Goal: Obtain resource: Download file/media

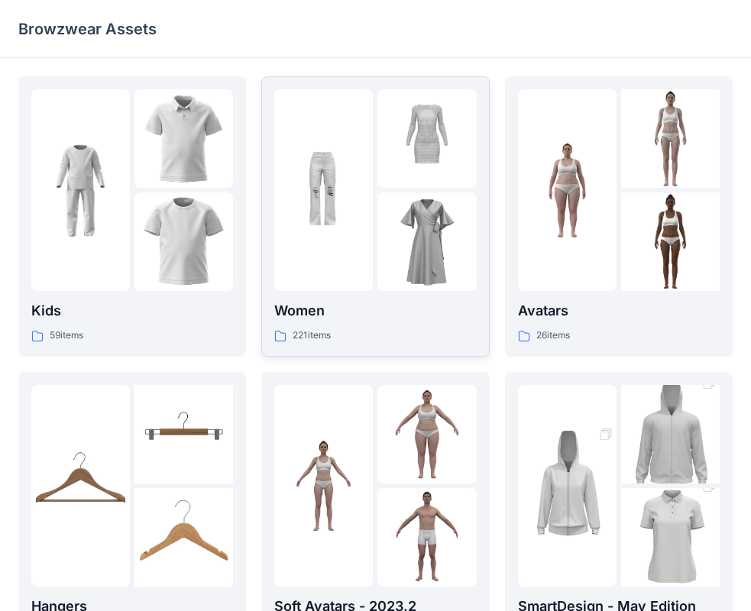
click at [359, 323] on div "Women 221 items" at bounding box center [375, 322] width 202 height 44
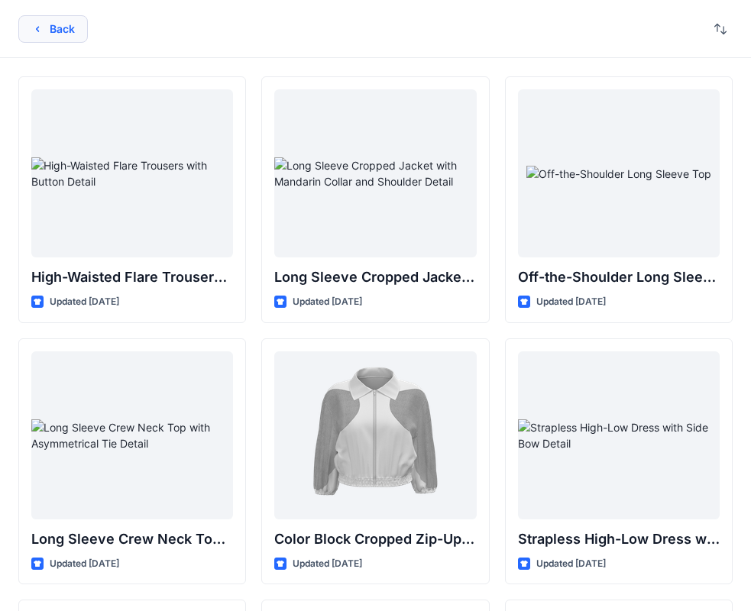
click at [49, 25] on button "Back" at bounding box center [53, 29] width 70 height 28
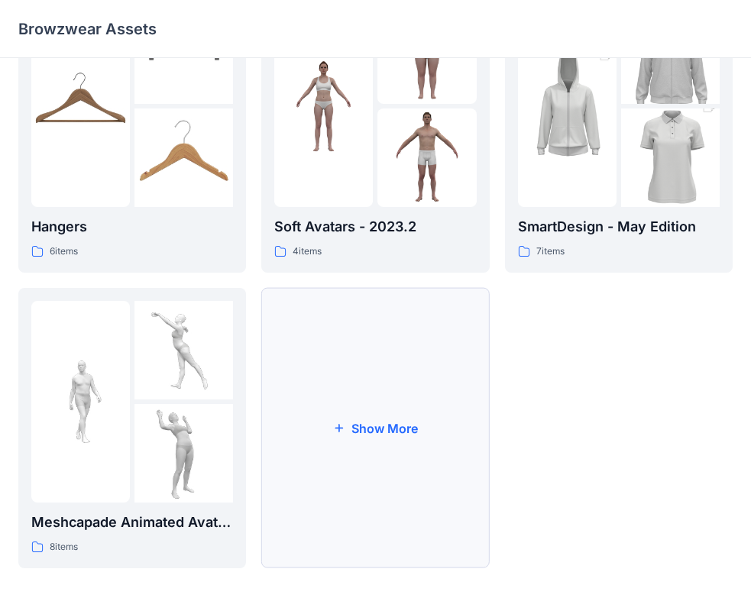
click at [350, 480] on button "Show More" at bounding box center [375, 428] width 228 height 280
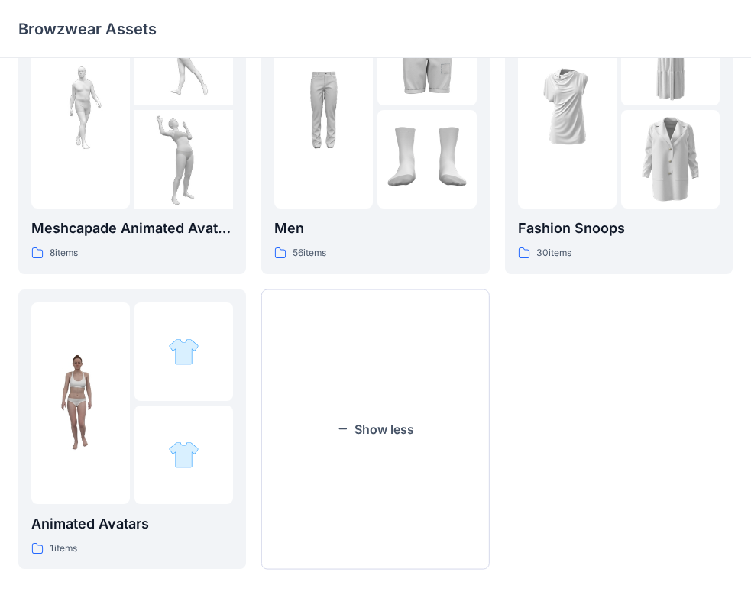
scroll to position [675, 0]
click at [319, 121] on img at bounding box center [323, 106] width 99 height 99
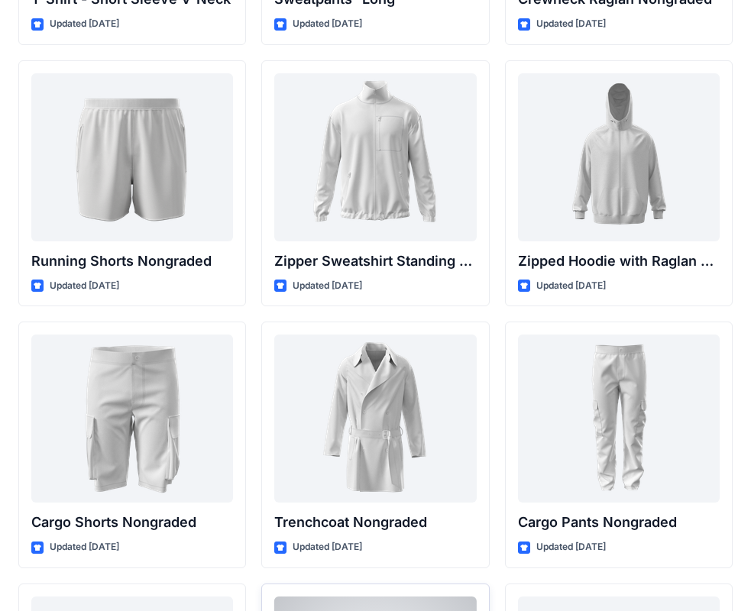
scroll to position [1846, 0]
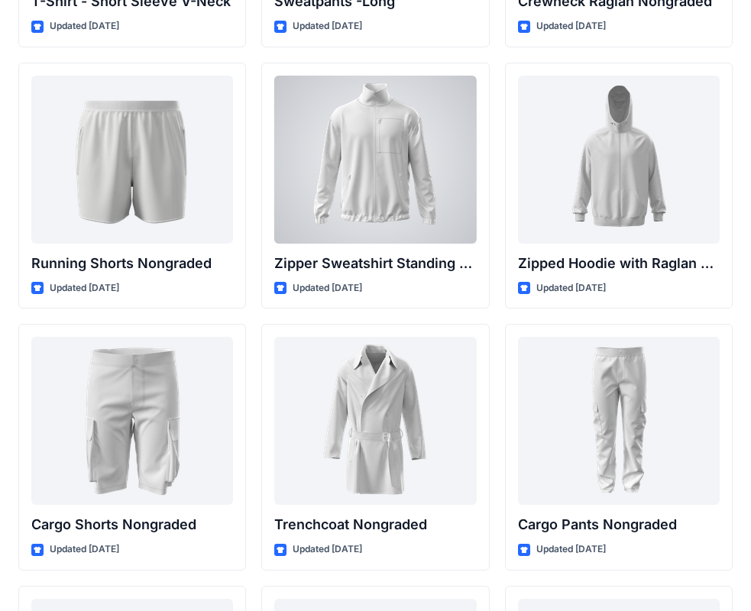
click at [403, 202] on div at bounding box center [375, 160] width 202 height 168
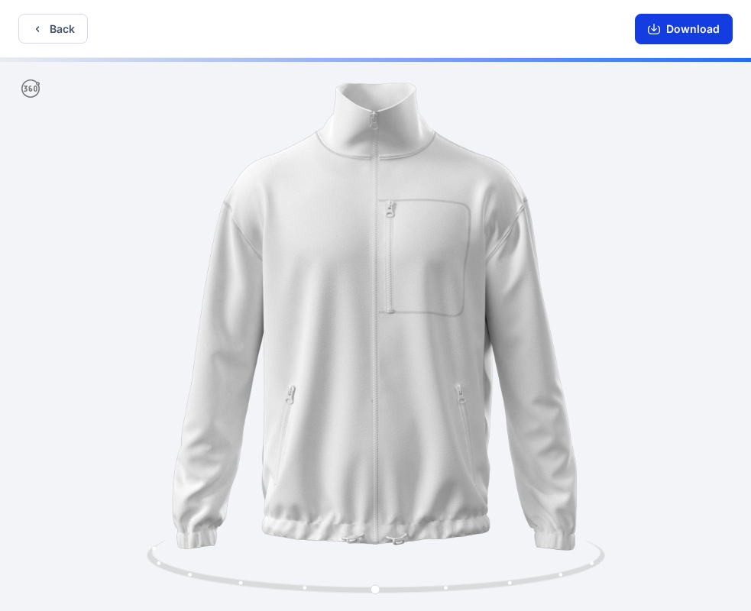
click at [692, 31] on button "Download" at bounding box center [684, 29] width 98 height 31
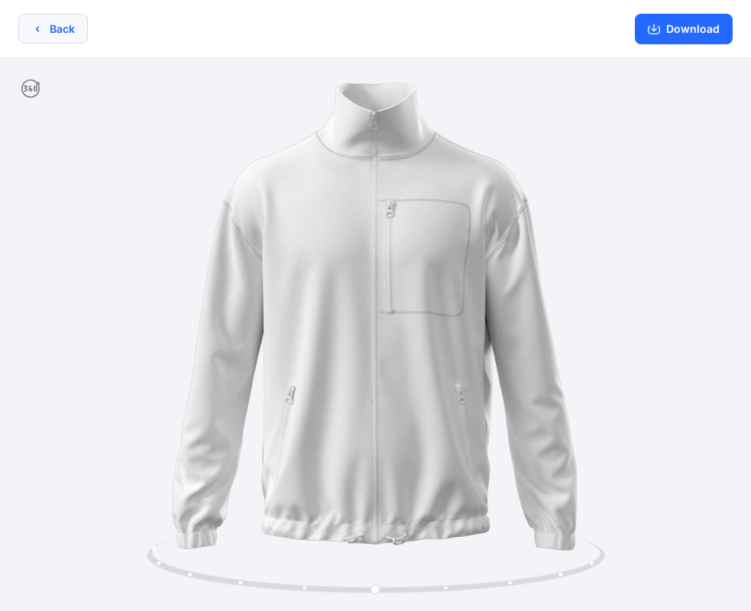
click at [46, 33] on button "Back" at bounding box center [53, 29] width 70 height 30
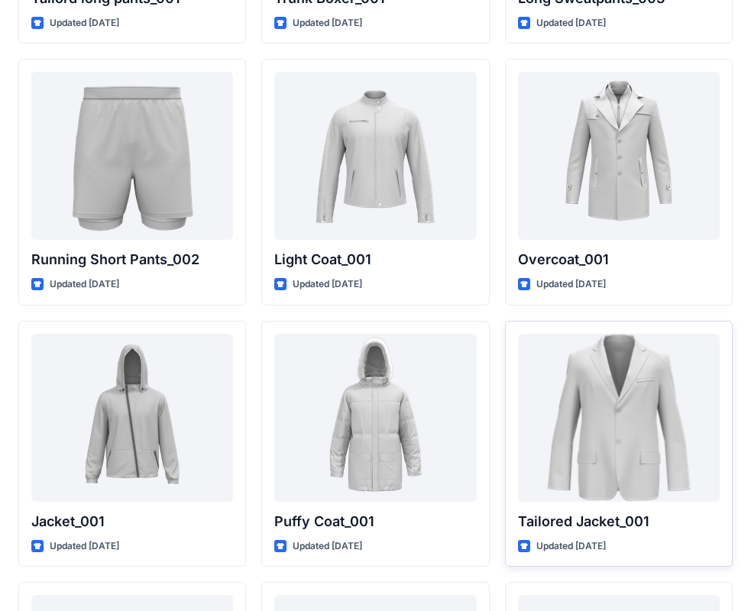
scroll to position [4092, 0]
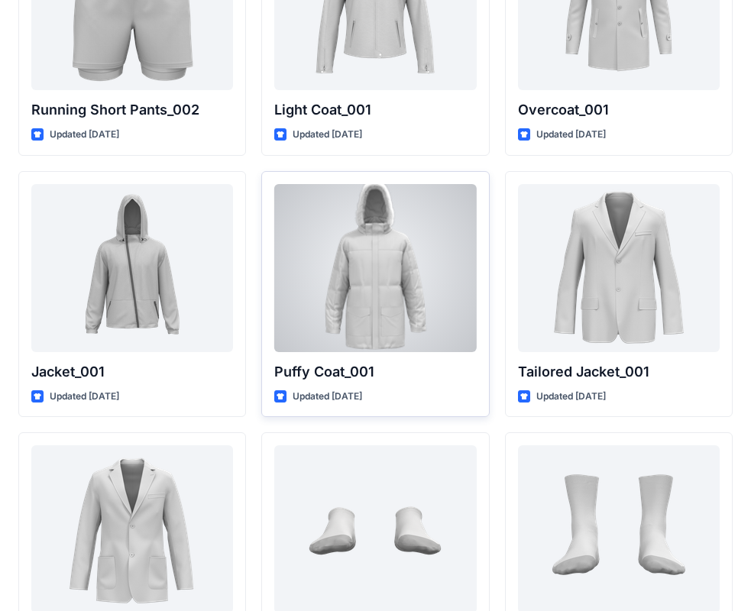
click at [399, 259] on div at bounding box center [375, 268] width 202 height 168
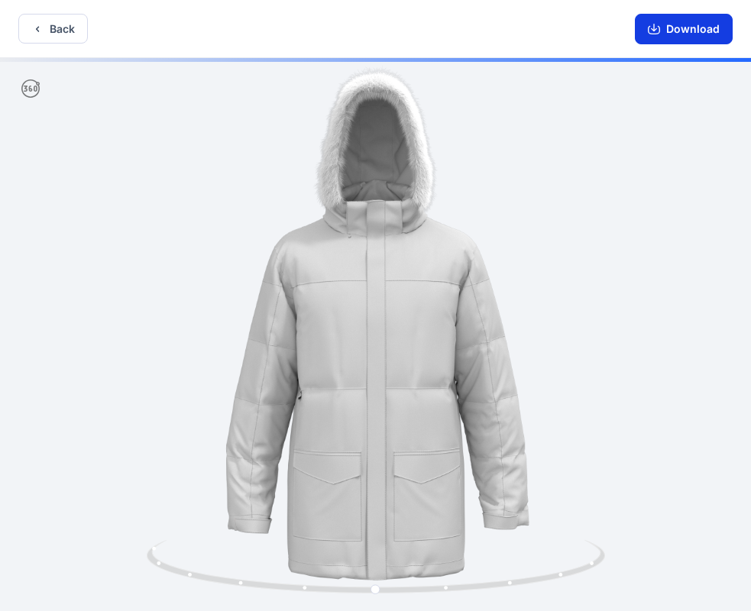
click at [704, 24] on button "Download" at bounding box center [684, 29] width 98 height 31
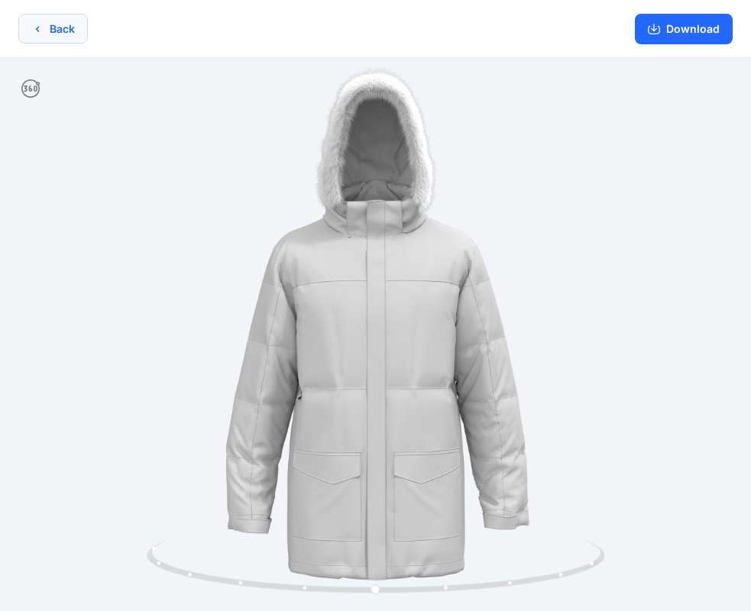
click at [70, 29] on button "Back" at bounding box center [53, 29] width 70 height 30
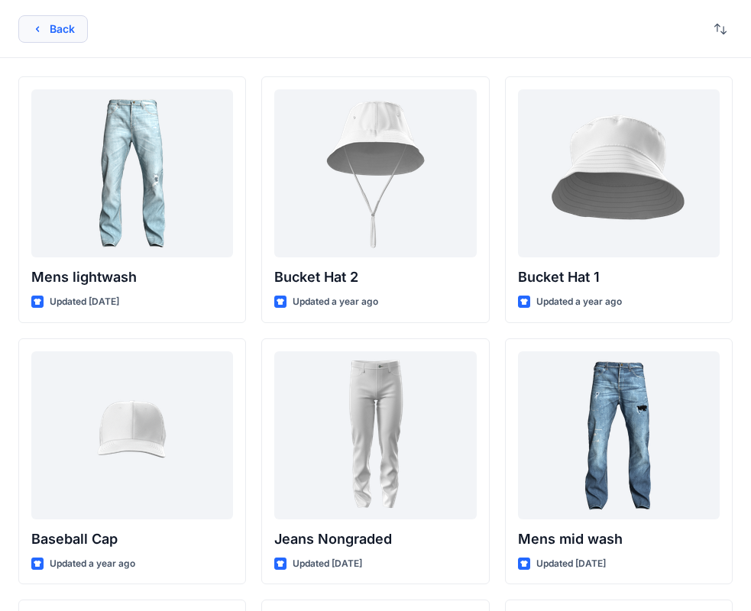
click at [47, 28] on button "Back" at bounding box center [53, 29] width 70 height 28
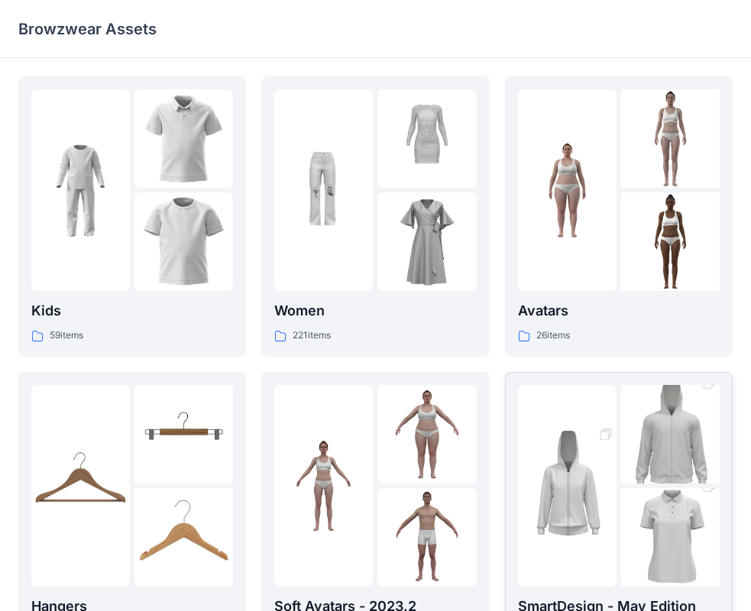
scroll to position [380, 0]
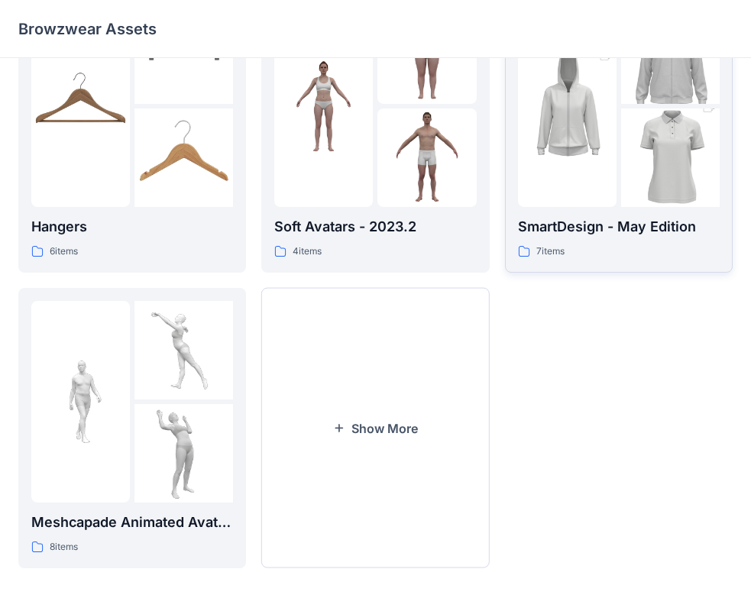
click at [637, 198] on img at bounding box center [670, 158] width 99 height 148
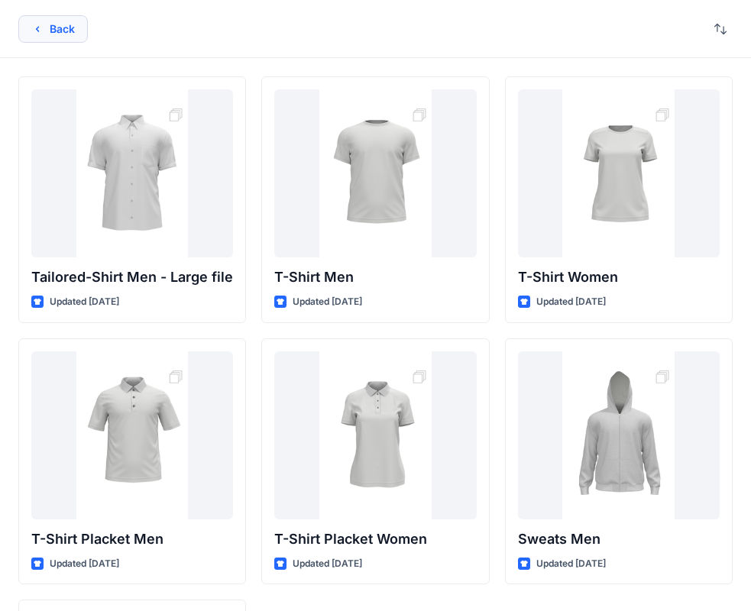
click at [49, 37] on button "Back" at bounding box center [53, 29] width 70 height 28
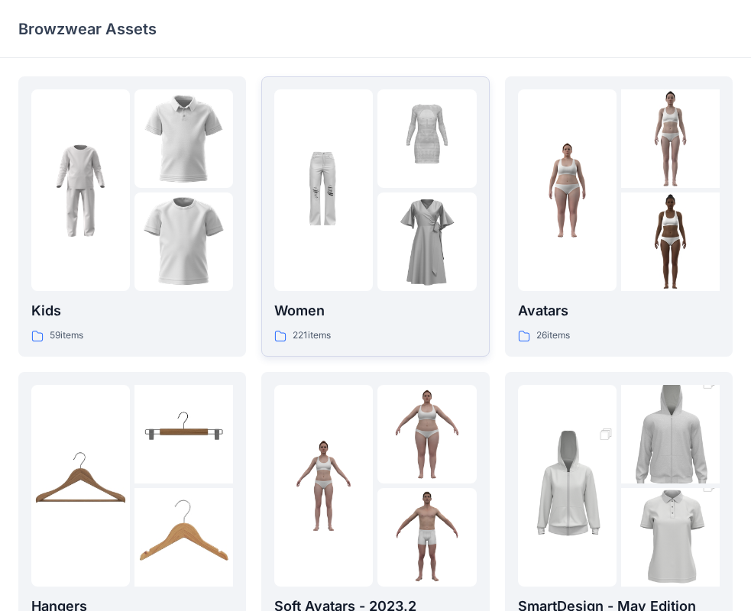
click at [396, 246] on img at bounding box center [426, 242] width 99 height 99
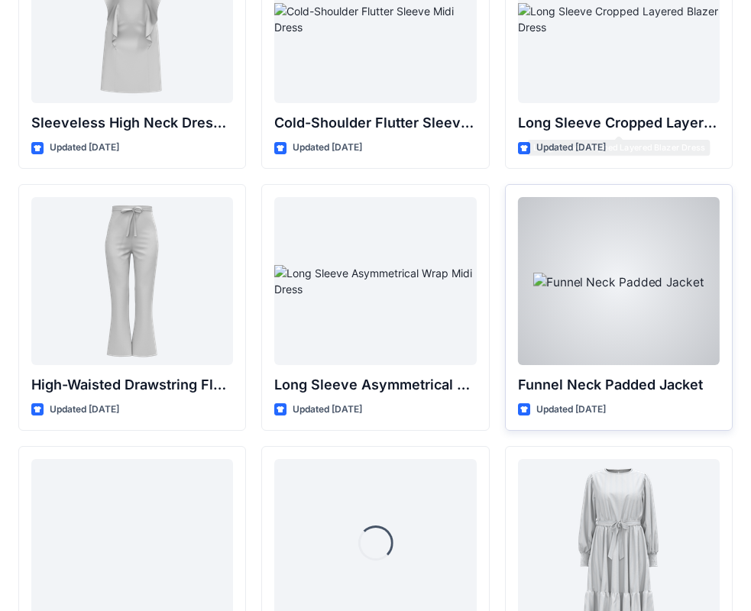
scroll to position [5803, 0]
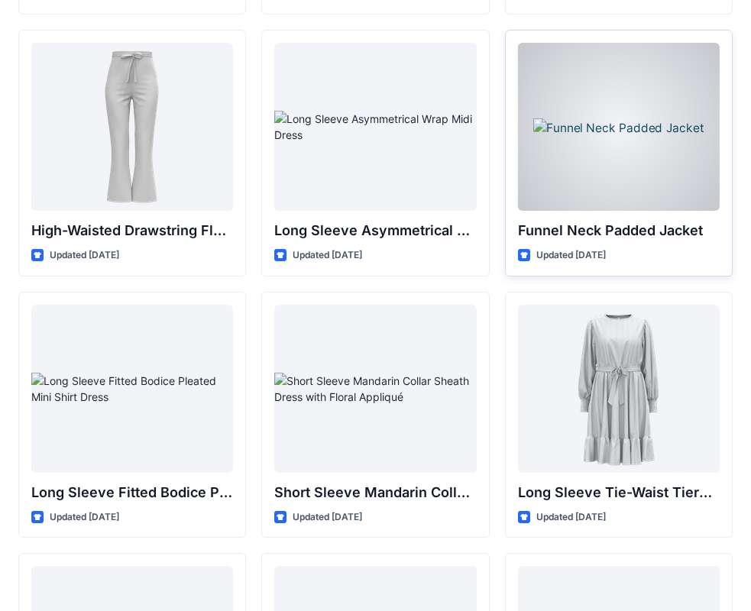
click at [657, 151] on div at bounding box center [619, 127] width 202 height 168
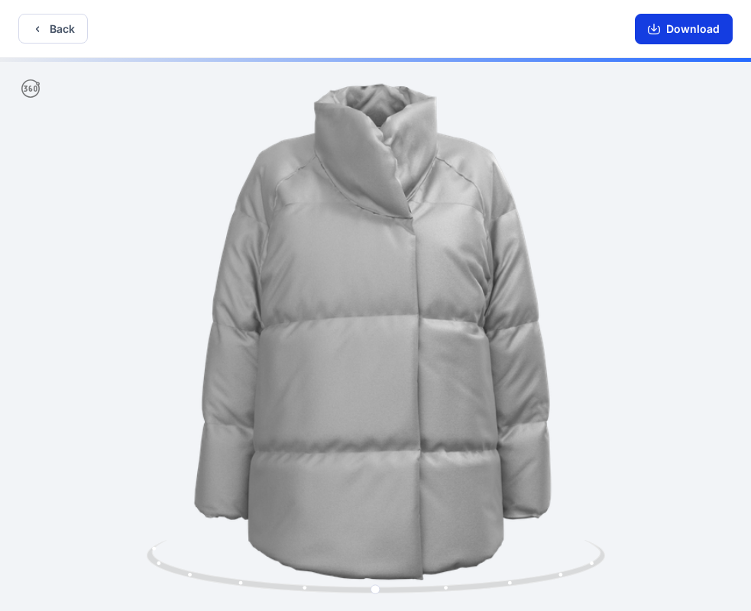
click at [677, 14] on button "Download" at bounding box center [684, 29] width 98 height 31
click at [66, 28] on button "Back" at bounding box center [53, 29] width 70 height 30
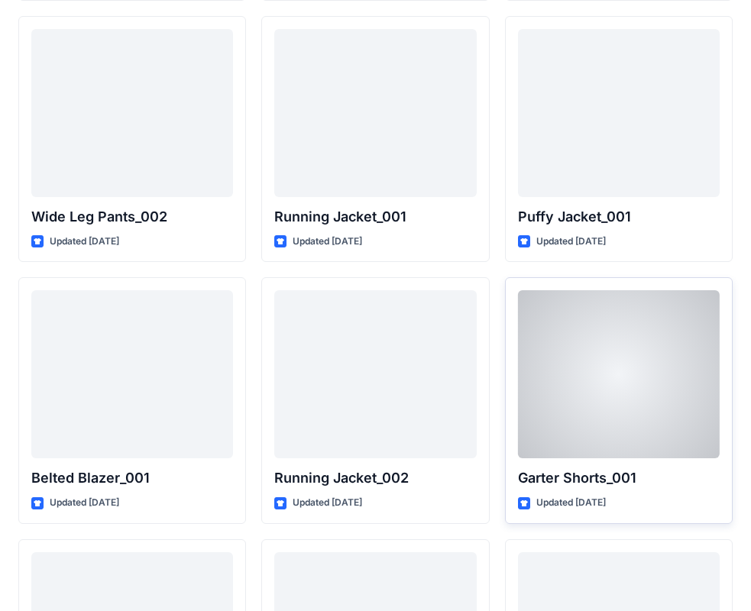
scroll to position [17992, 0]
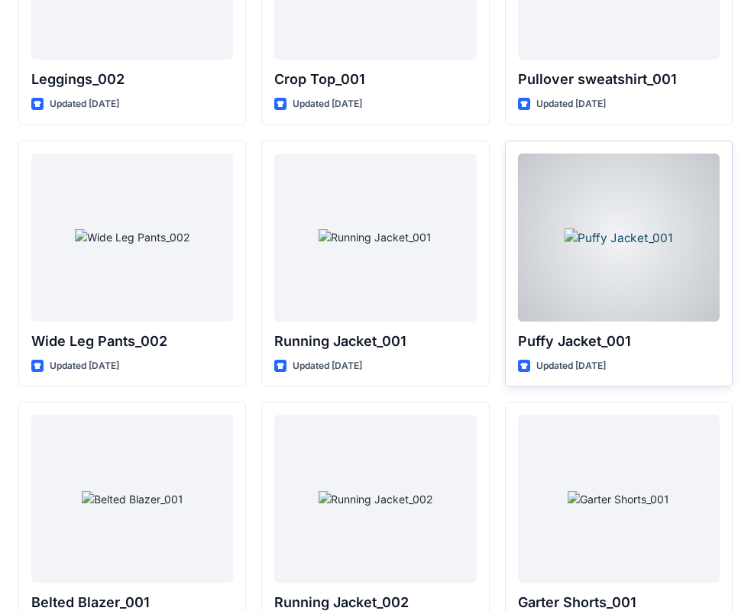
click at [649, 252] on div at bounding box center [619, 238] width 202 height 168
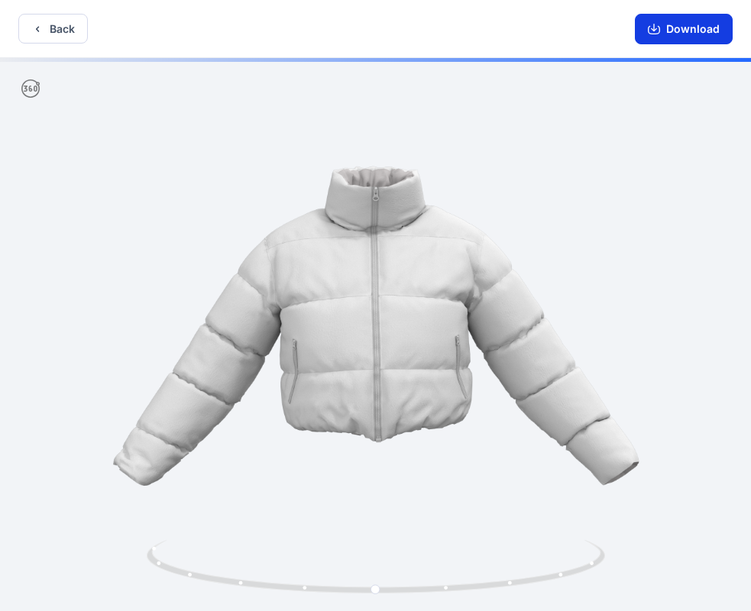
click at [689, 28] on button "Download" at bounding box center [684, 29] width 98 height 31
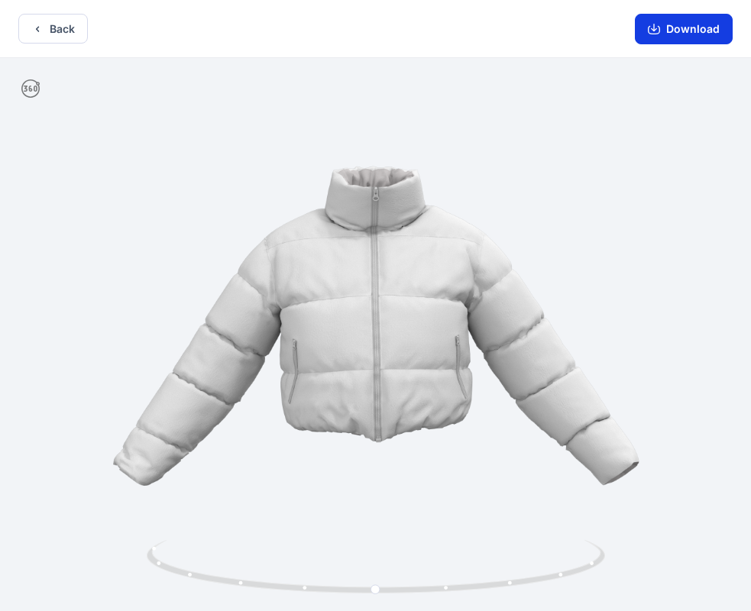
click at [697, 35] on button "Download" at bounding box center [684, 29] width 98 height 31
click at [64, 28] on button "Back" at bounding box center [53, 29] width 70 height 30
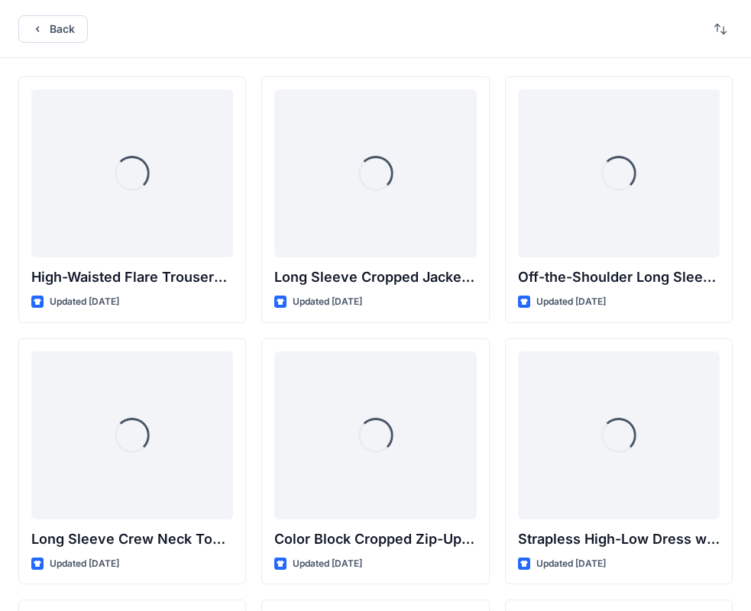
scroll to position [17992, 0]
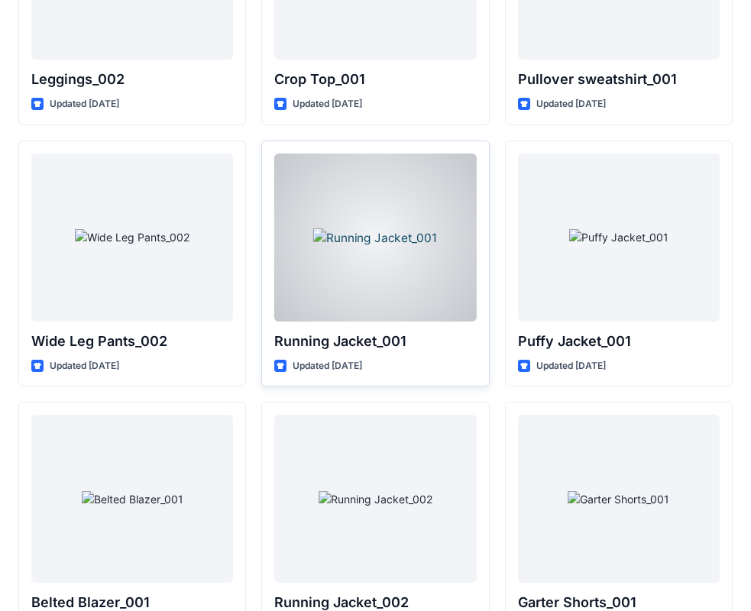
click at [411, 253] on div at bounding box center [375, 238] width 202 height 168
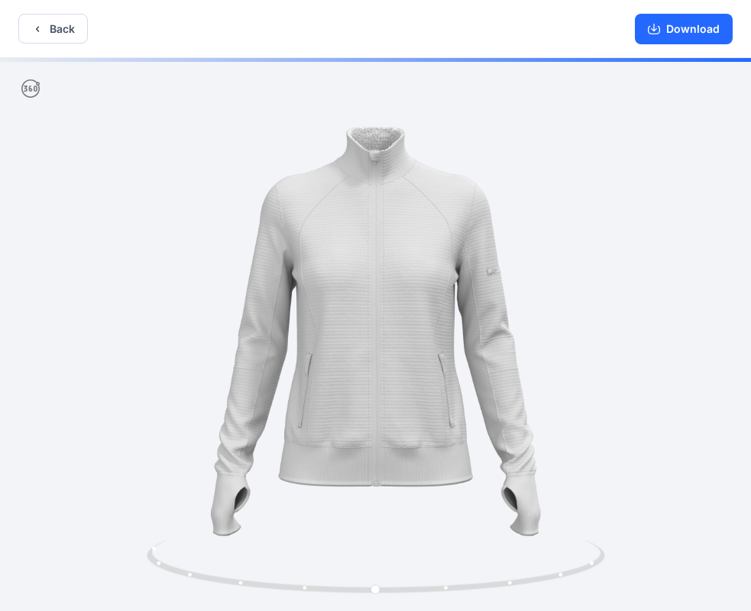
click at [686, 25] on button "Download" at bounding box center [684, 29] width 98 height 31
click at [69, 32] on button "Back" at bounding box center [53, 29] width 70 height 30
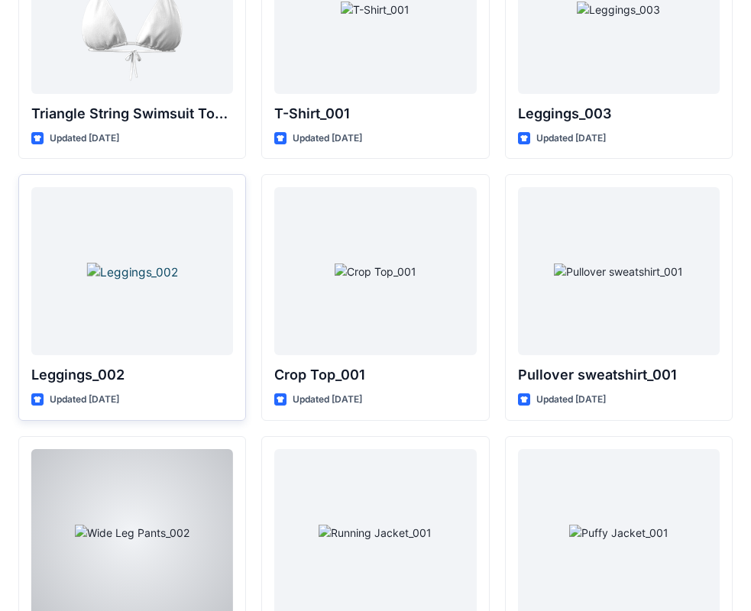
scroll to position [17686, 0]
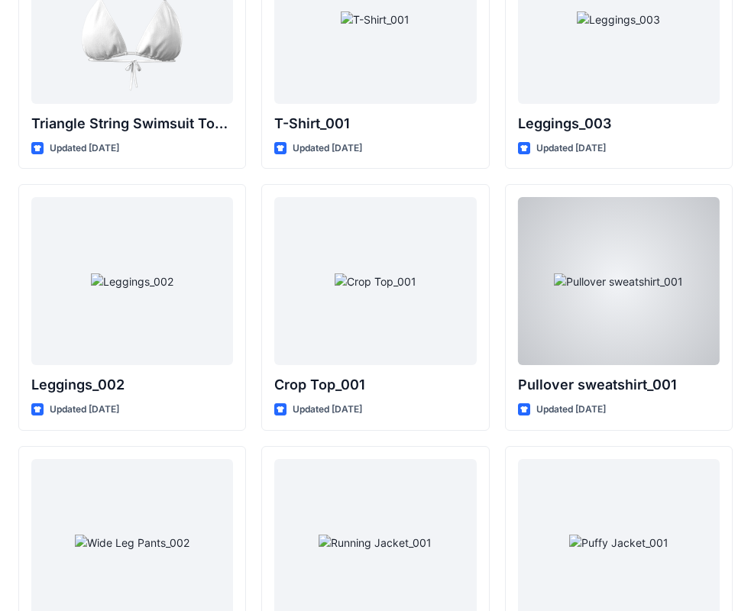
drag, startPoint x: 613, startPoint y: 301, endPoint x: 637, endPoint y: 241, distance: 64.8
click at [613, 300] on div at bounding box center [619, 281] width 202 height 168
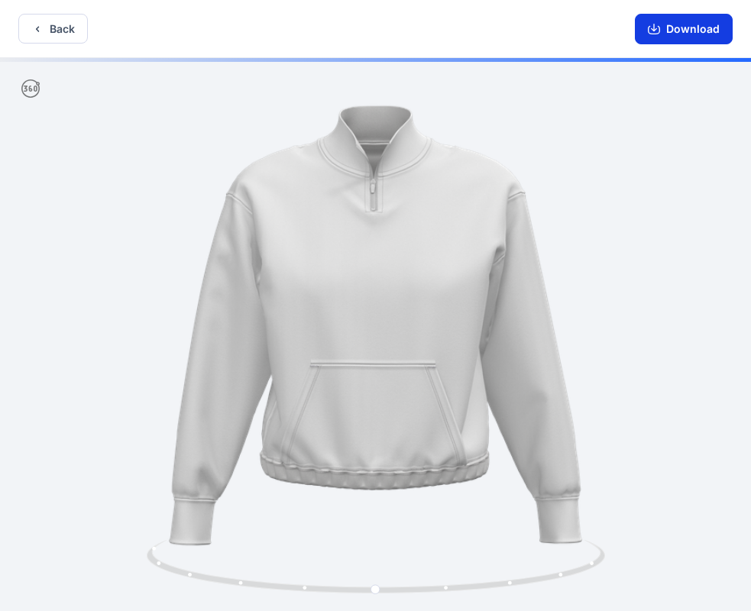
click at [687, 34] on button "Download" at bounding box center [684, 29] width 98 height 31
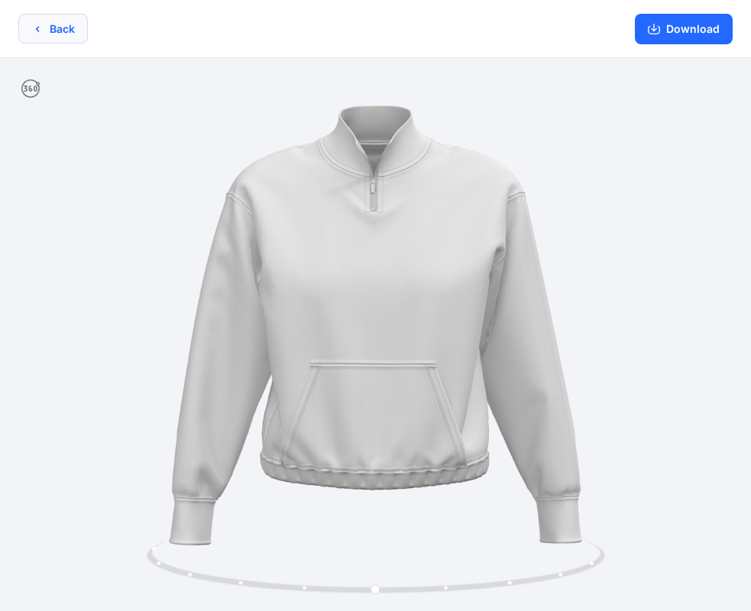
click at [44, 29] on button "Back" at bounding box center [53, 29] width 70 height 30
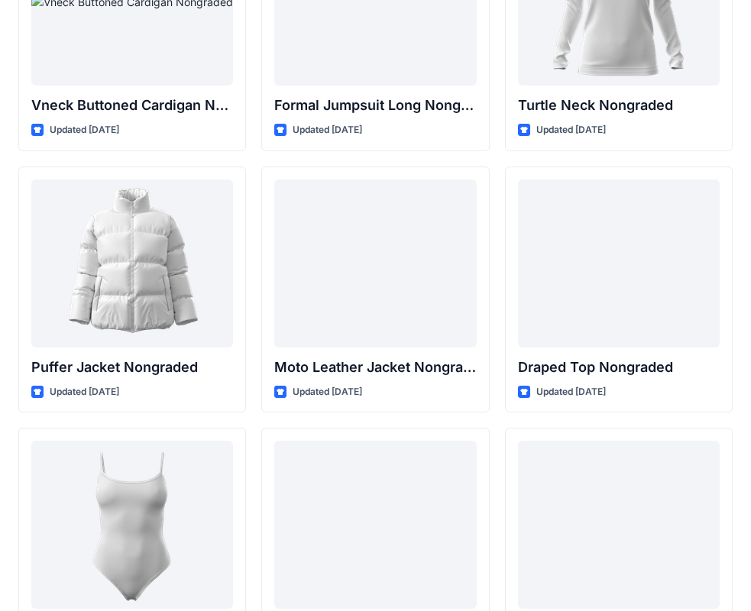
scroll to position [14554, 0]
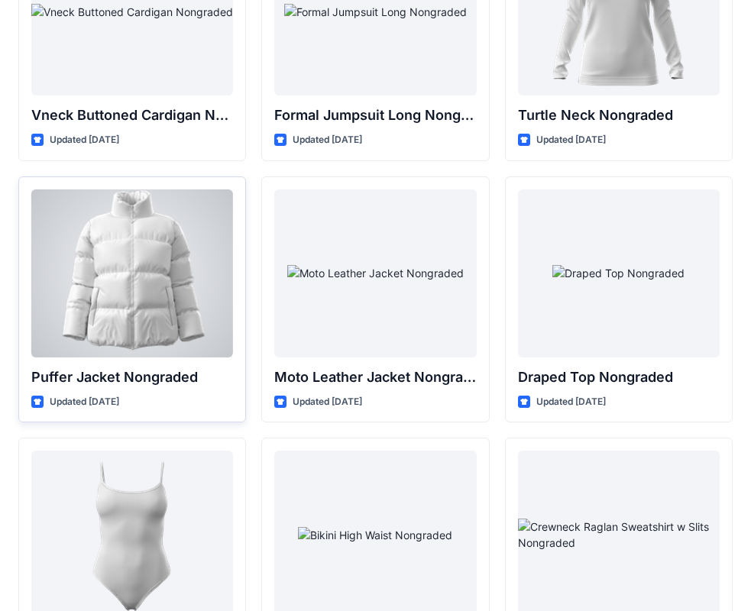
click at [70, 298] on div at bounding box center [132, 273] width 202 height 168
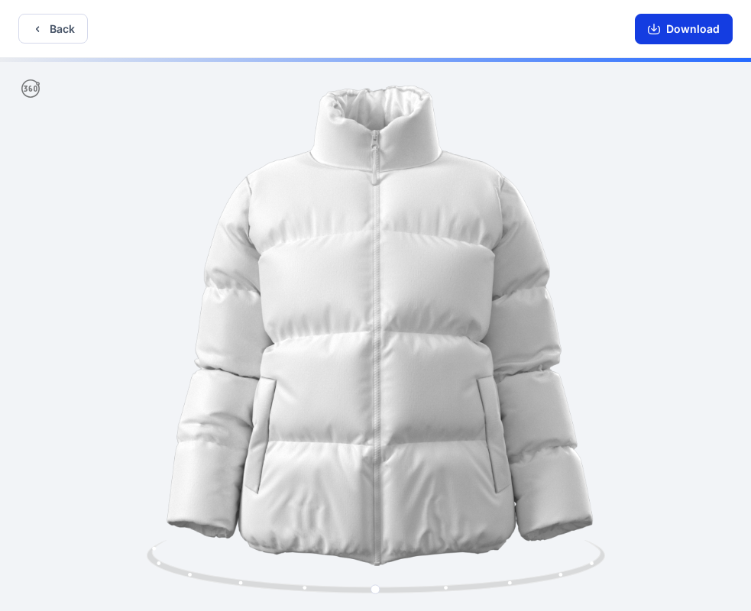
click at [686, 28] on button "Download" at bounding box center [684, 29] width 98 height 31
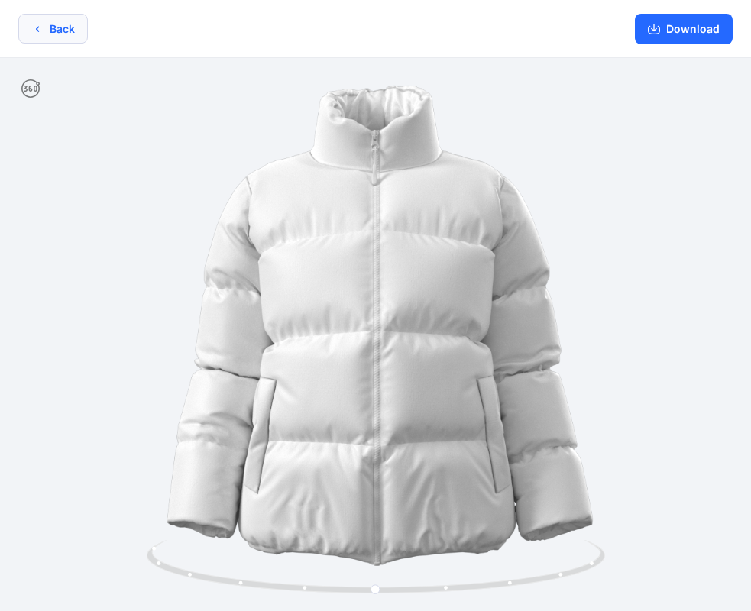
click at [44, 23] on button "Back" at bounding box center [53, 29] width 70 height 30
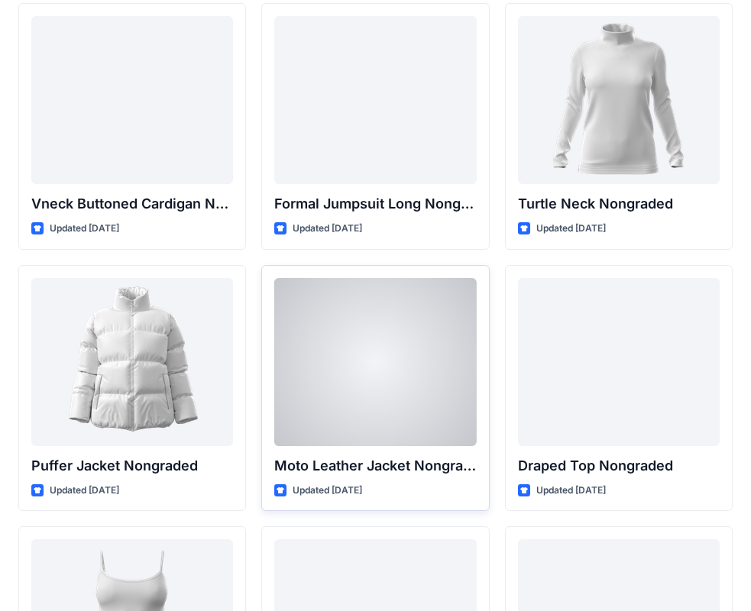
scroll to position [14325, 0]
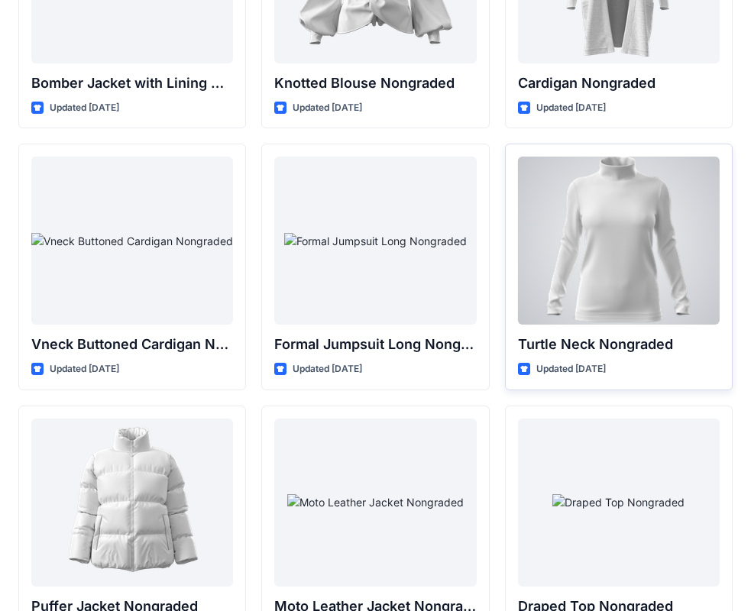
click at [607, 273] on div at bounding box center [619, 241] width 202 height 168
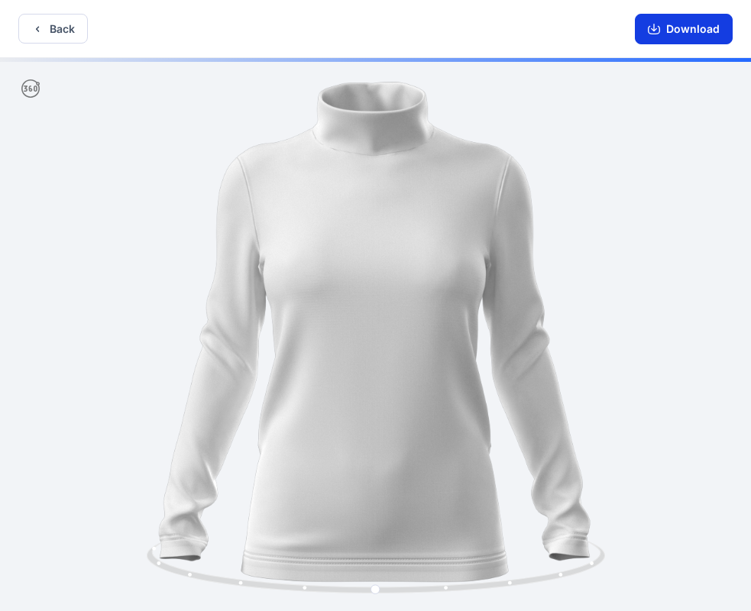
click at [702, 24] on button "Download" at bounding box center [684, 29] width 98 height 31
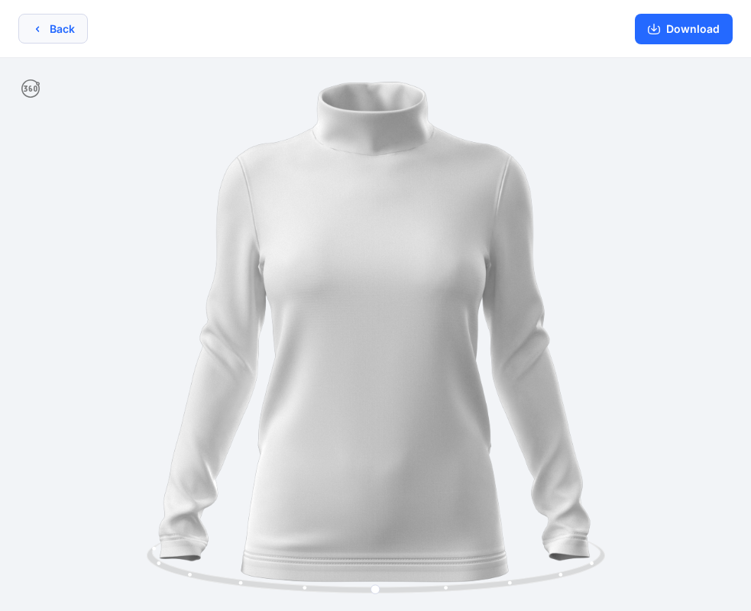
click at [47, 24] on button "Back" at bounding box center [53, 29] width 70 height 30
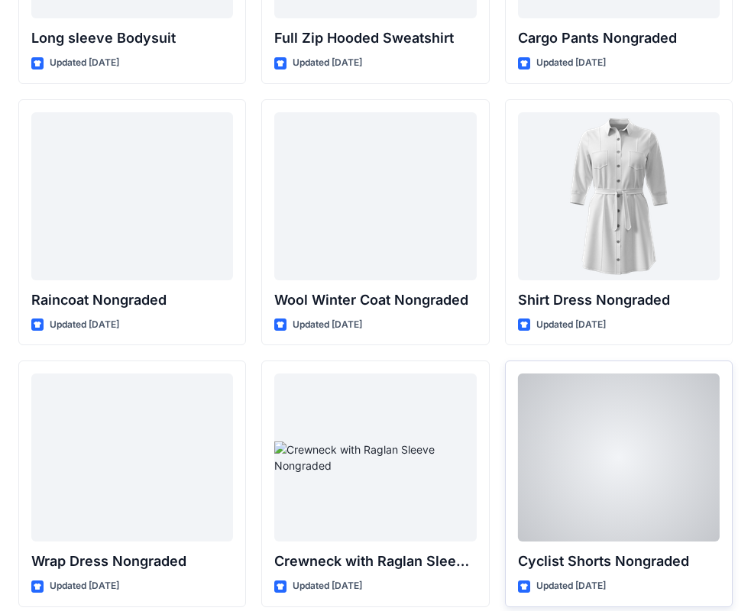
scroll to position [13255, 0]
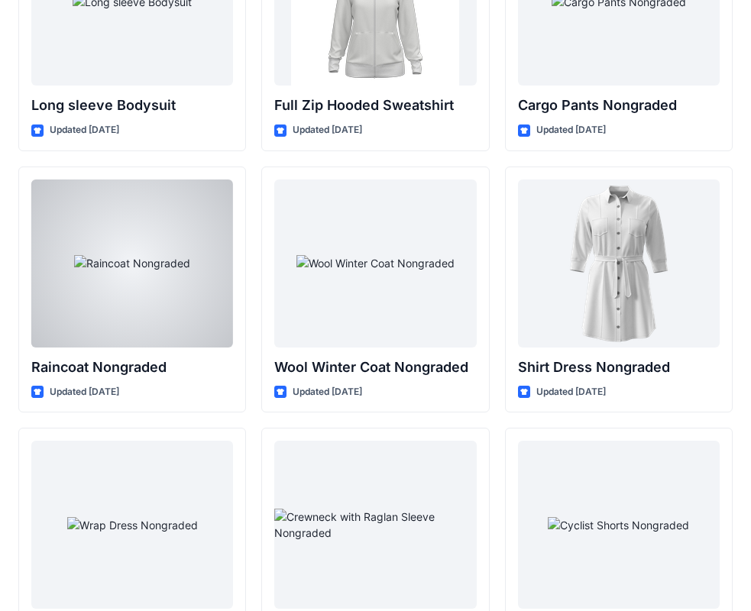
click at [127, 308] on div at bounding box center [132, 264] width 202 height 168
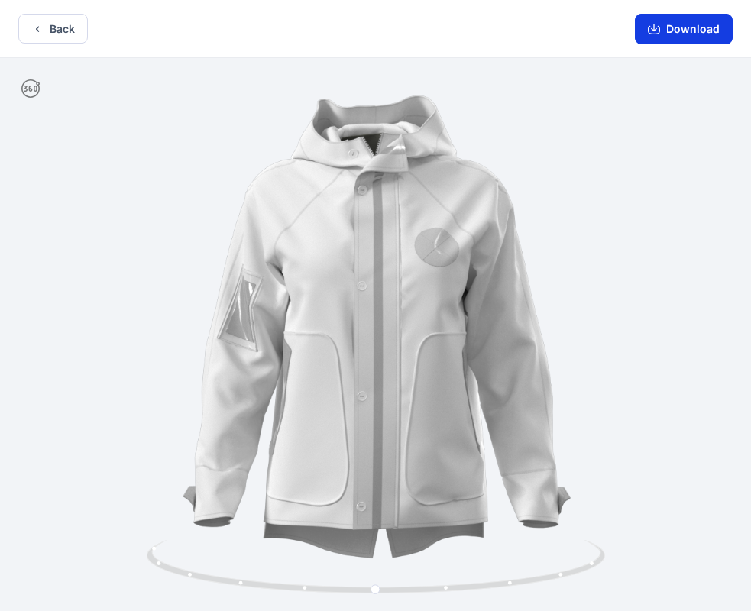
click at [672, 17] on button "Download" at bounding box center [684, 29] width 98 height 31
click at [49, 25] on button "Back" at bounding box center [53, 29] width 70 height 30
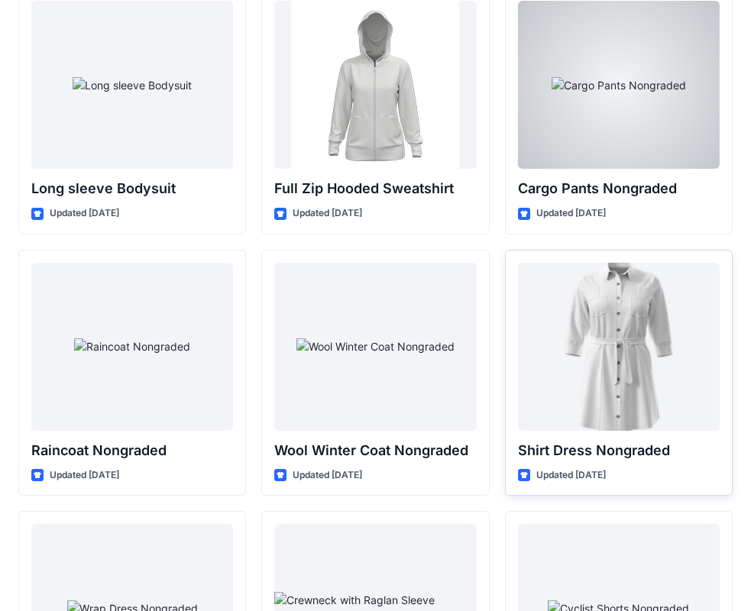
scroll to position [13026, 0]
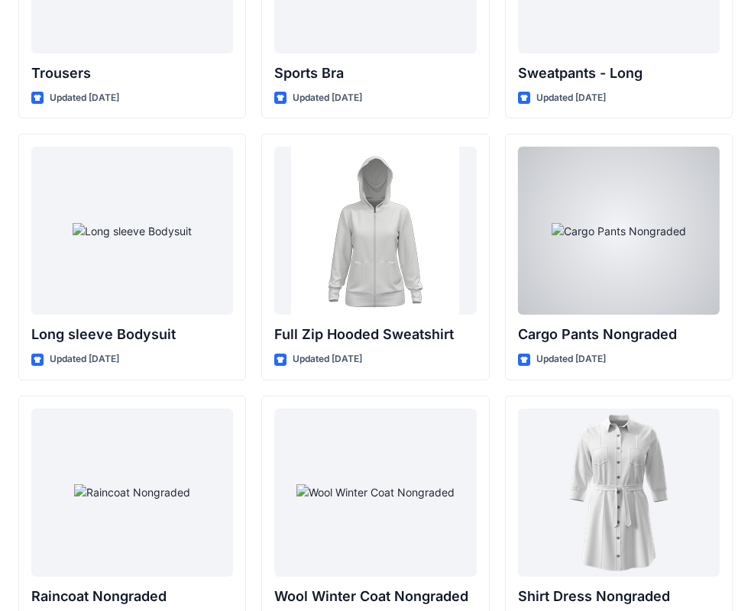
click at [629, 267] on div at bounding box center [619, 231] width 202 height 168
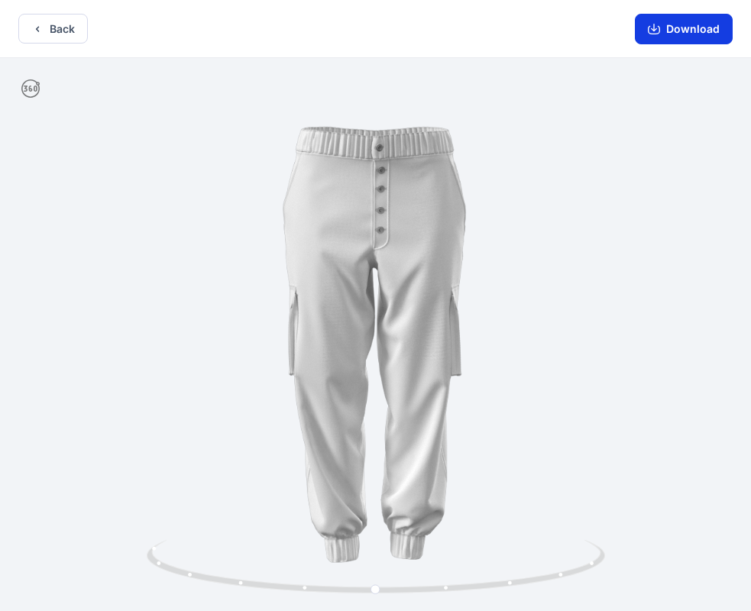
click at [682, 20] on button "Download" at bounding box center [684, 29] width 98 height 31
click at [60, 31] on button "Back" at bounding box center [53, 29] width 70 height 30
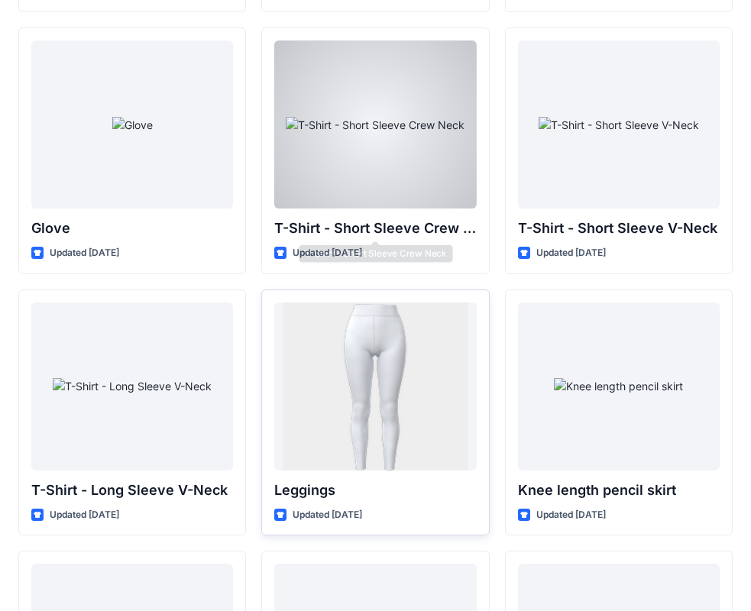
scroll to position [12110, 0]
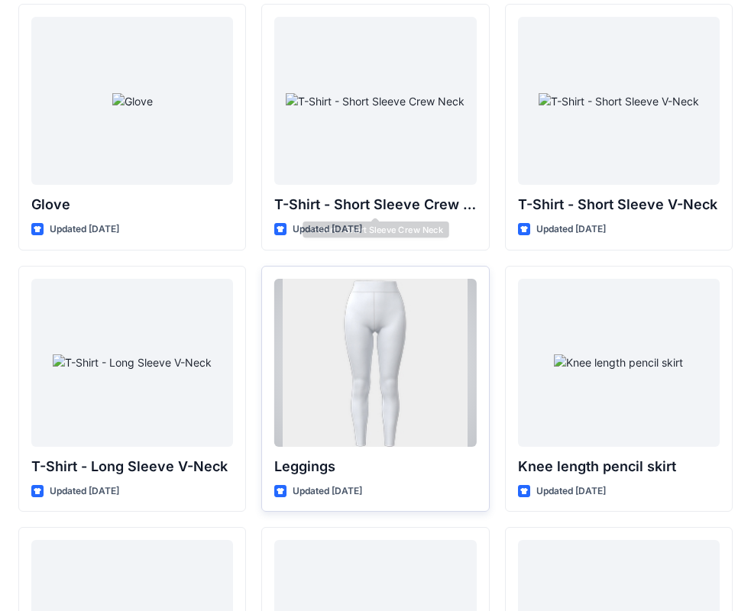
click at [395, 348] on div at bounding box center [375, 363] width 202 height 168
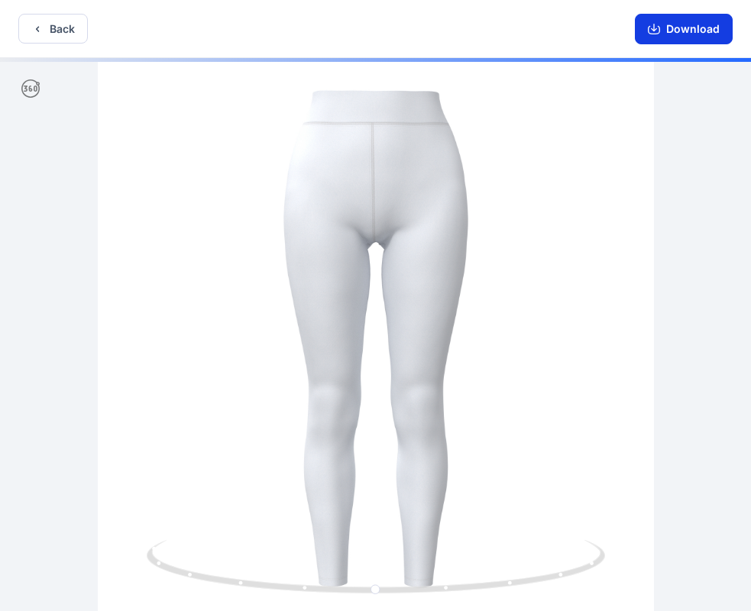
click at [701, 27] on button "Download" at bounding box center [684, 29] width 98 height 31
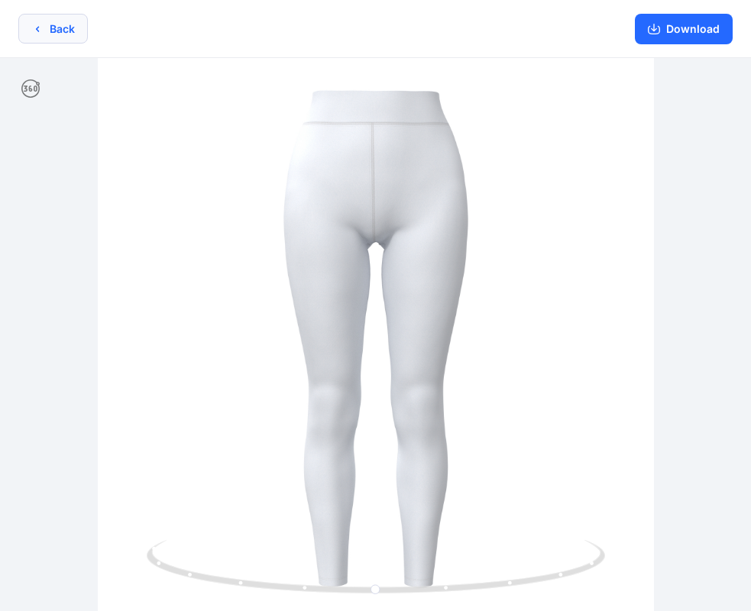
click at [60, 29] on button "Back" at bounding box center [53, 29] width 70 height 30
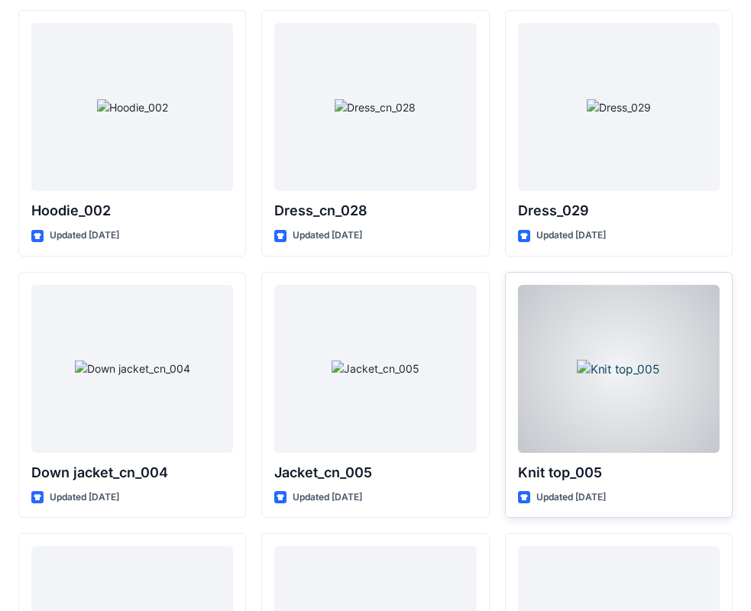
scroll to position [9741, 0]
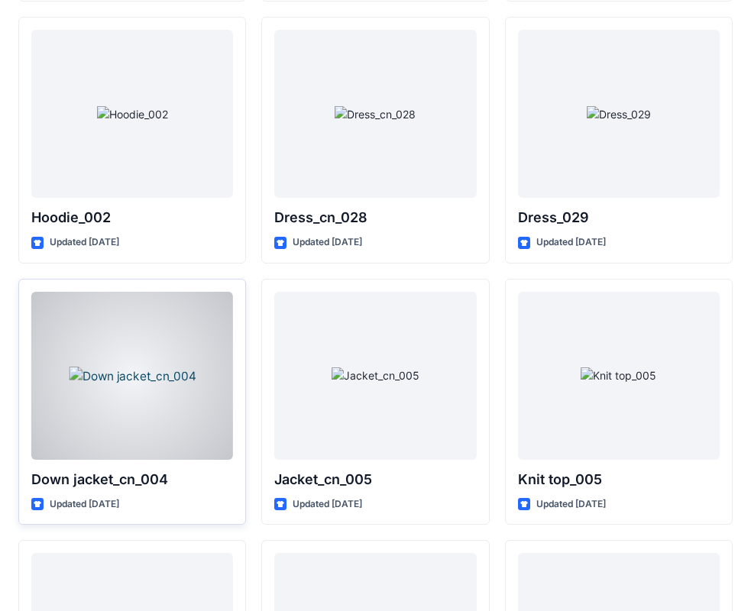
click at [121, 393] on div at bounding box center [132, 376] width 202 height 168
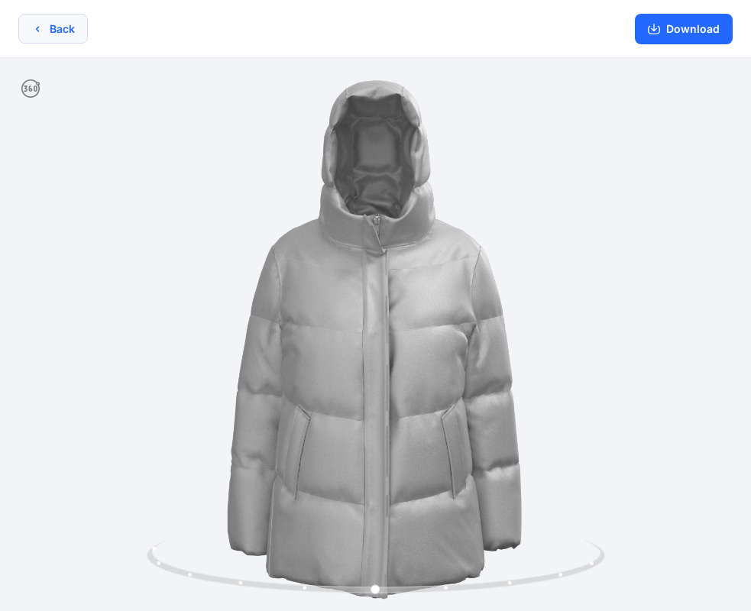
click at [50, 25] on button "Back" at bounding box center [53, 29] width 70 height 30
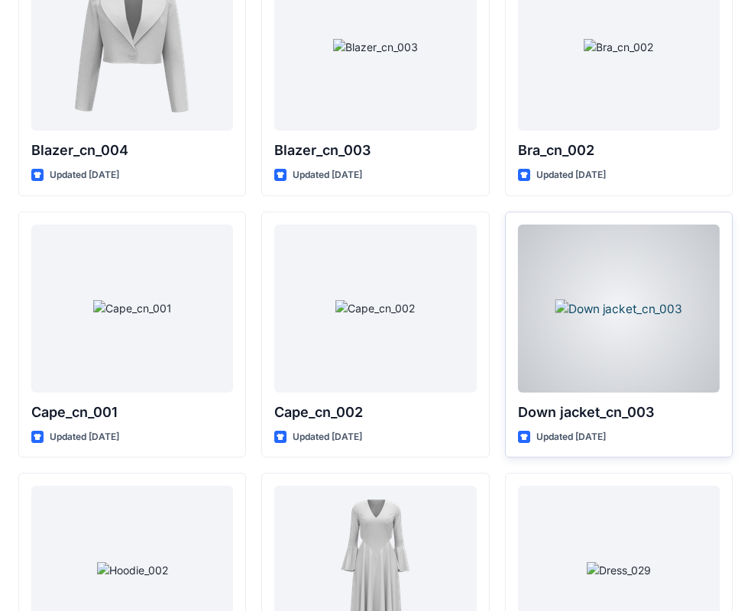
scroll to position [9283, 0]
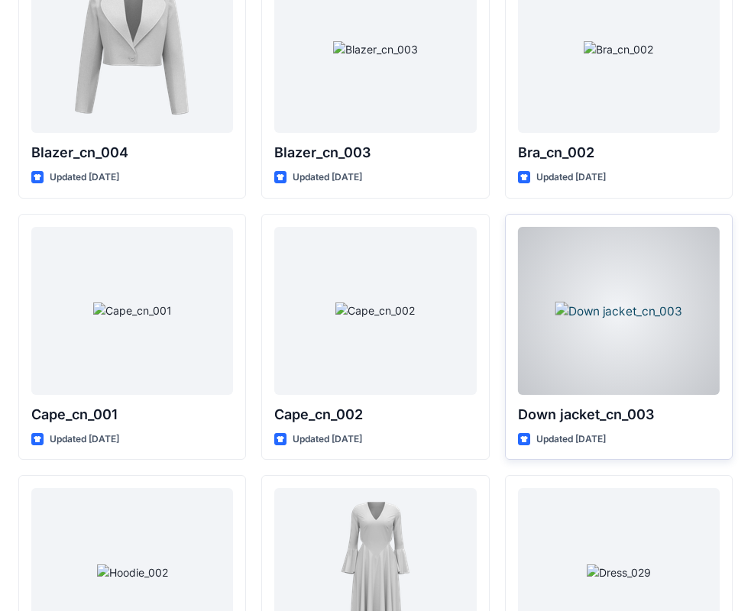
click at [636, 277] on div at bounding box center [619, 311] width 202 height 168
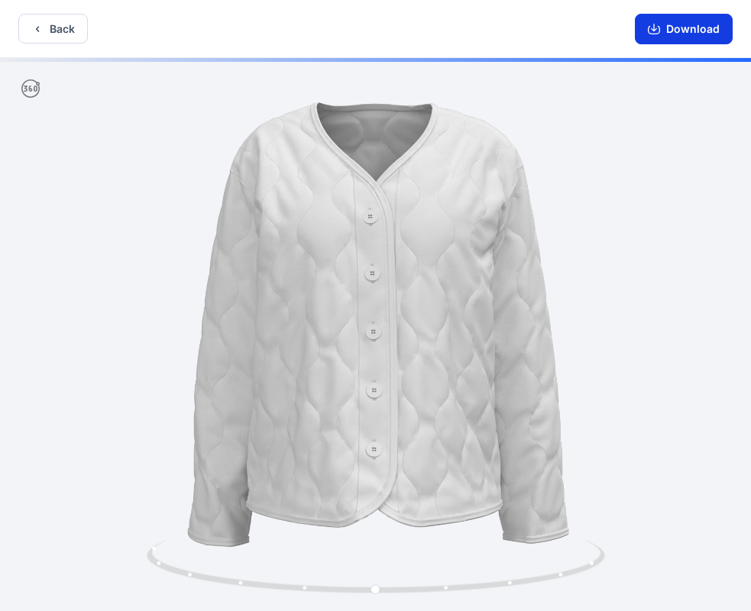
click at [681, 32] on button "Download" at bounding box center [684, 29] width 98 height 31
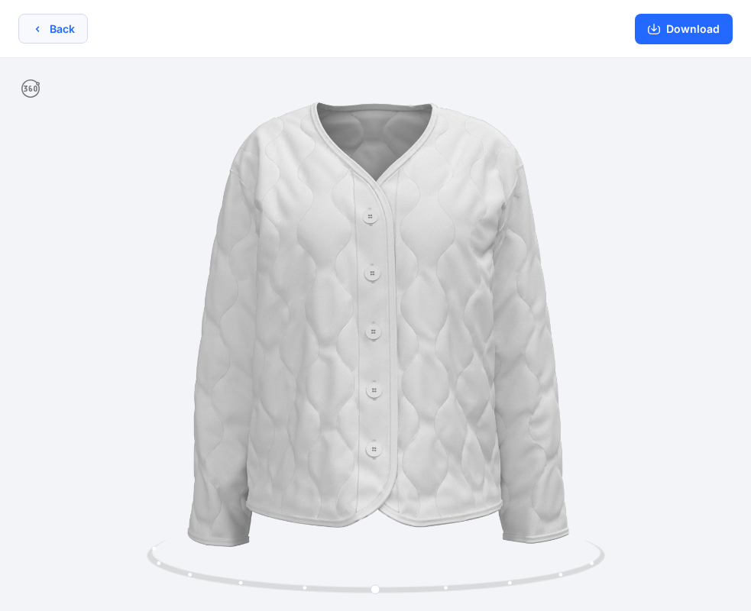
click at [30, 31] on button "Back" at bounding box center [53, 29] width 70 height 30
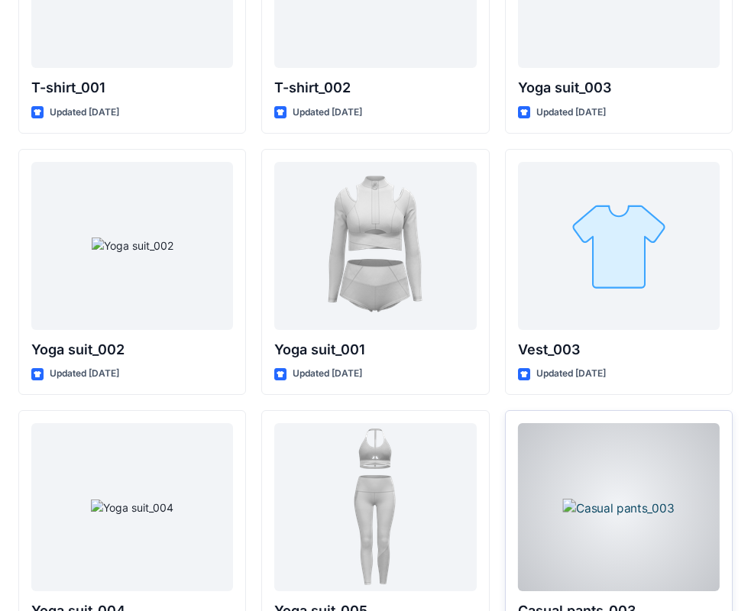
scroll to position [8214, 0]
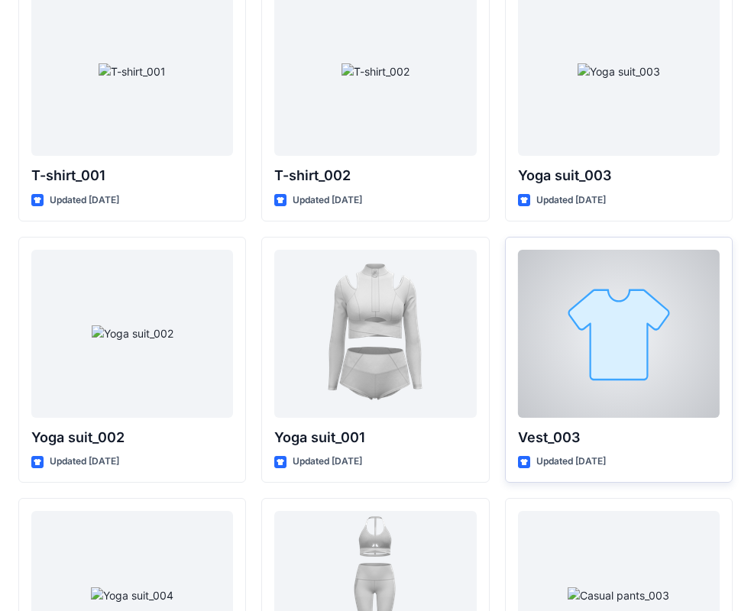
click at [644, 352] on div at bounding box center [619, 334] width 202 height 168
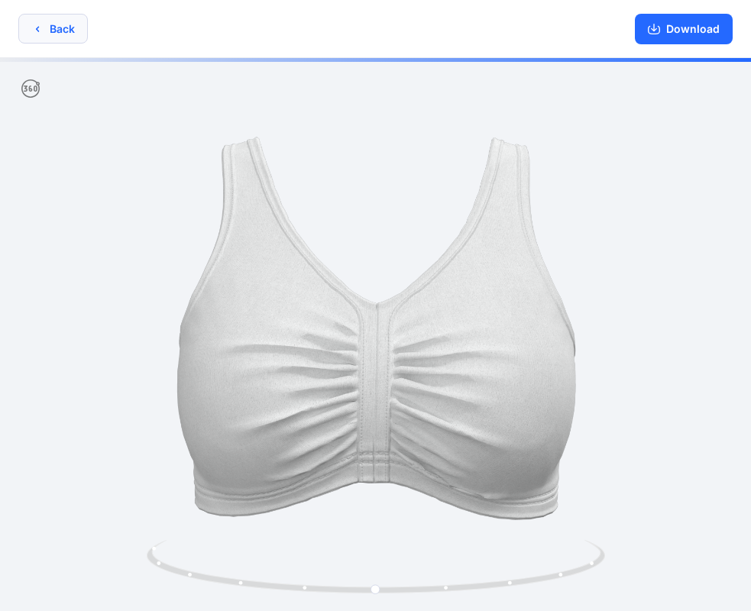
click at [67, 34] on button "Back" at bounding box center [53, 29] width 70 height 30
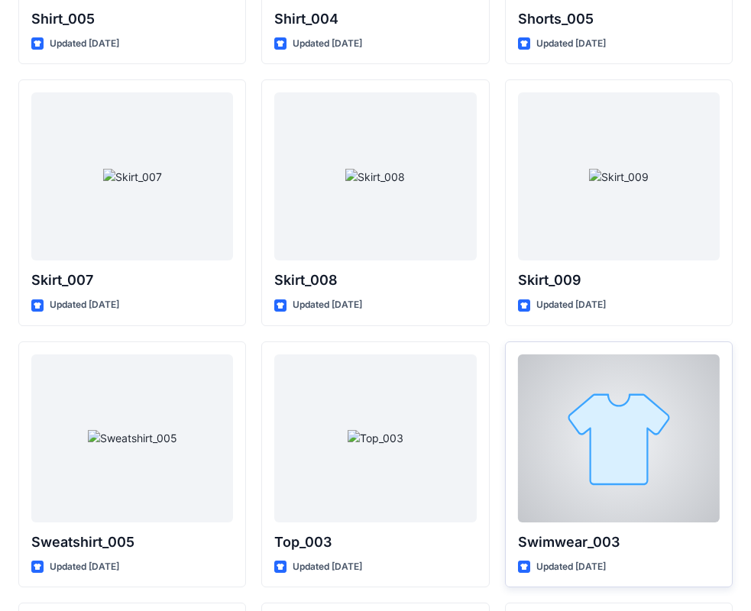
scroll to position [7373, 0]
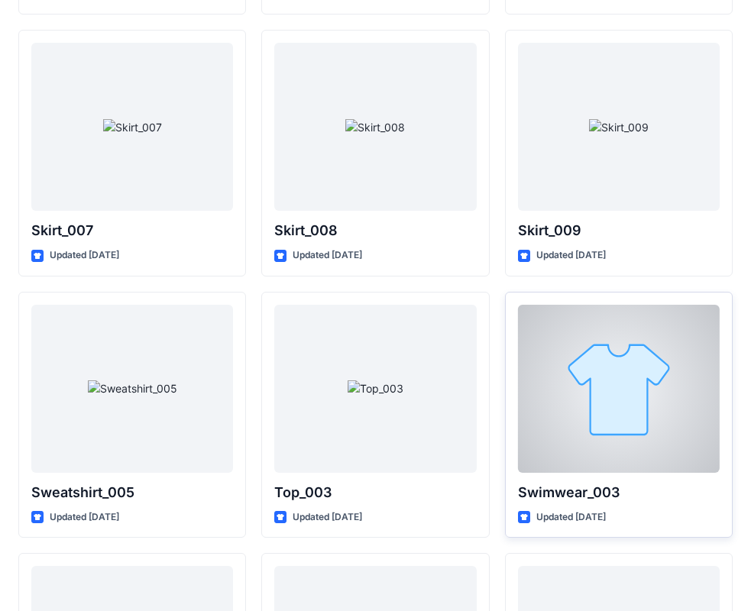
click at [581, 414] on div at bounding box center [619, 389] width 202 height 168
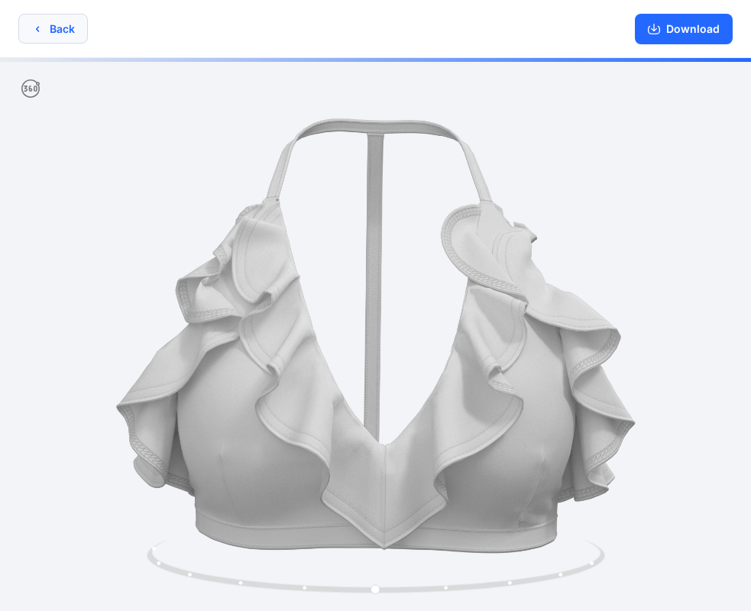
click at [47, 28] on button "Back" at bounding box center [53, 29] width 70 height 30
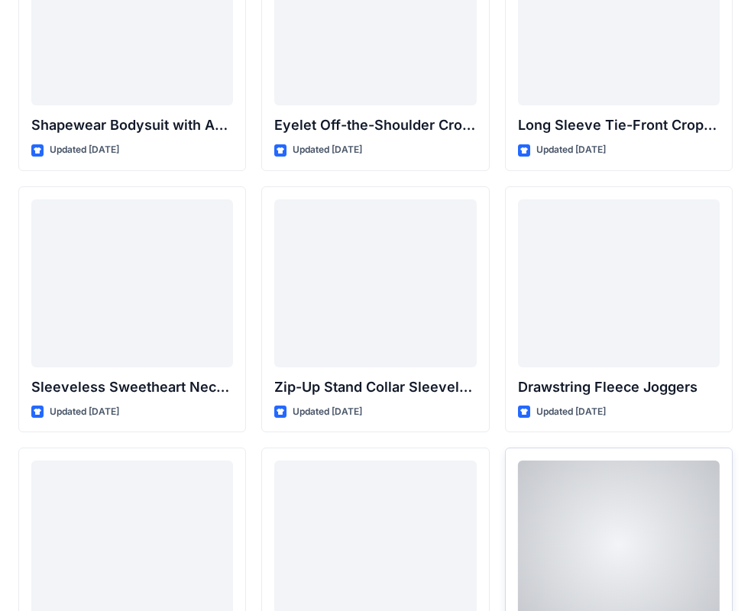
scroll to position [5082, 0]
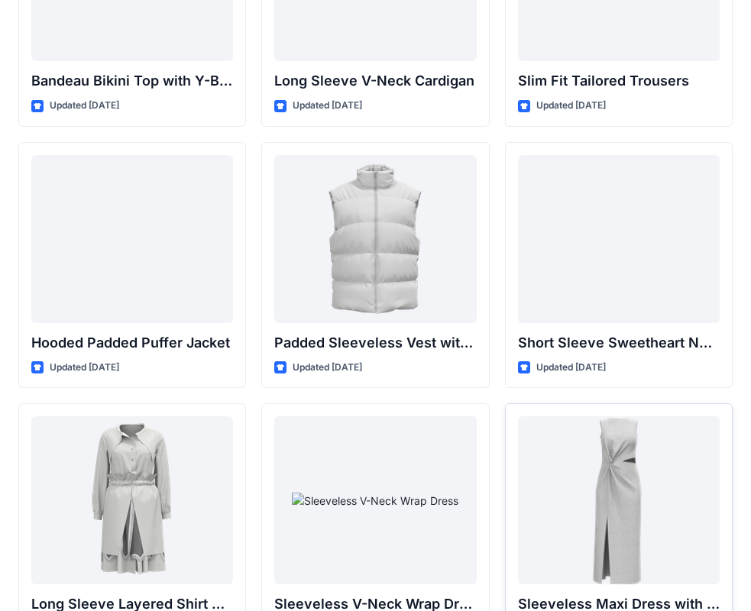
scroll to position [1720, 0]
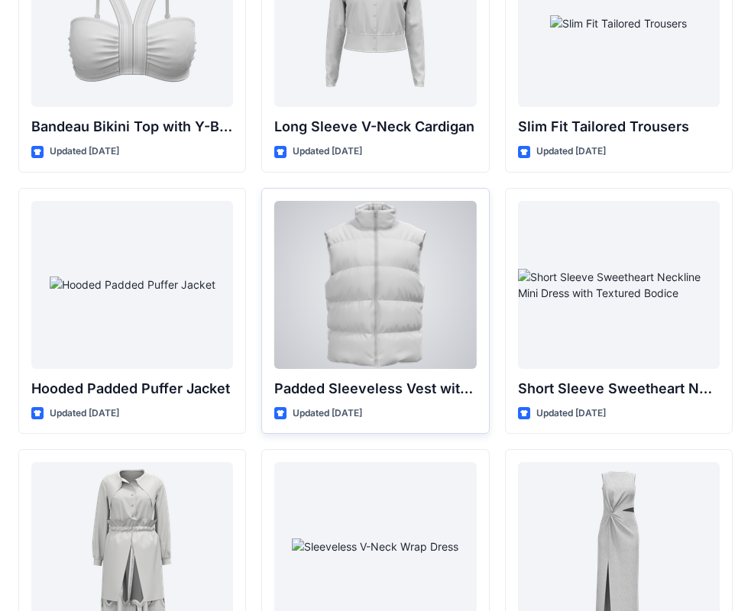
click at [407, 334] on div at bounding box center [375, 285] width 202 height 168
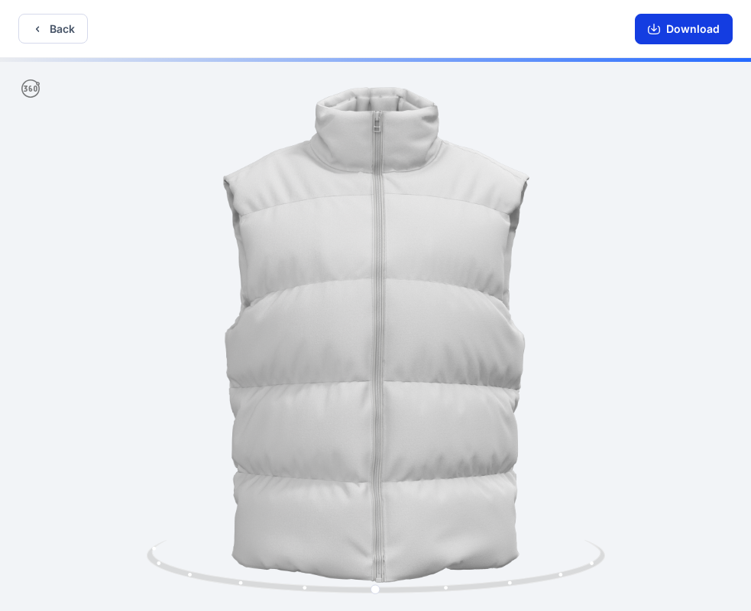
click at [691, 28] on button "Download" at bounding box center [684, 29] width 98 height 31
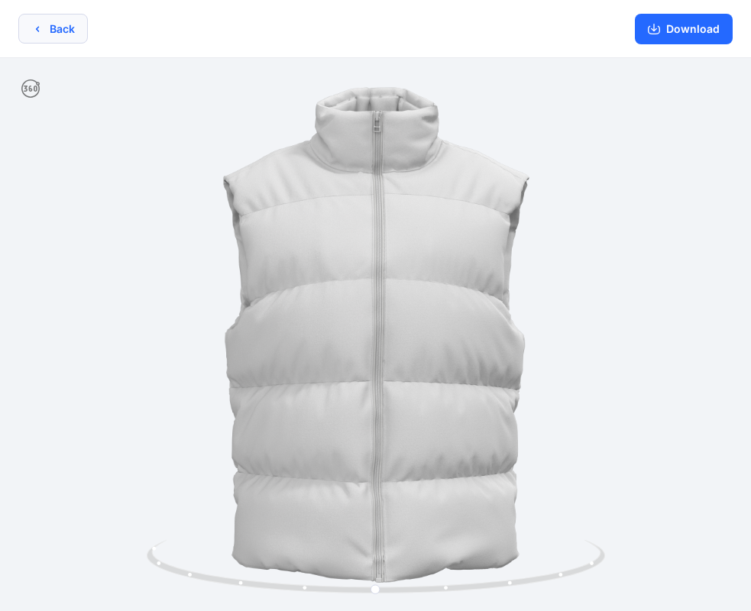
click at [70, 28] on button "Back" at bounding box center [53, 29] width 70 height 30
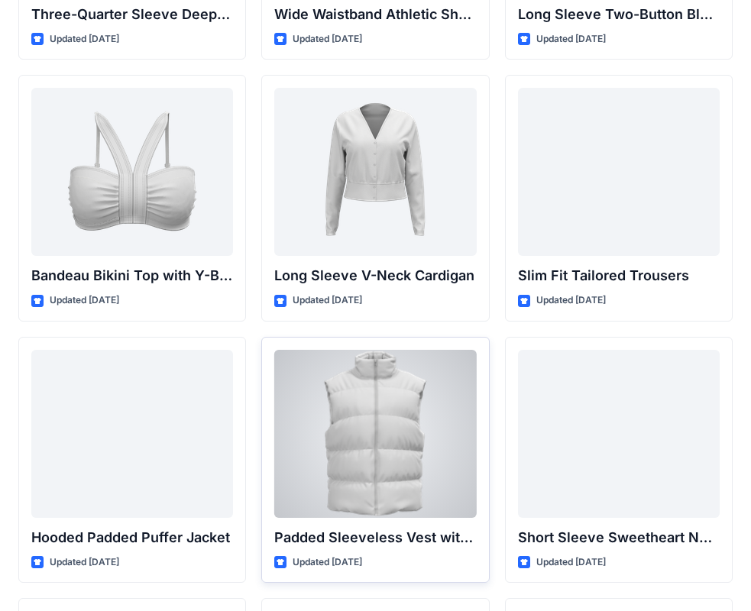
scroll to position [1568, 0]
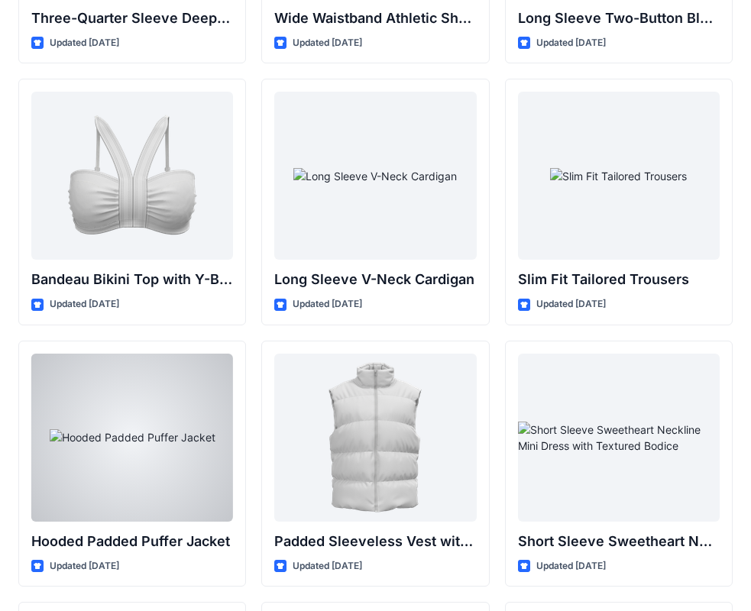
drag, startPoint x: 139, startPoint y: 483, endPoint x: 151, endPoint y: 481, distance: 12.3
click at [140, 483] on div at bounding box center [132, 438] width 202 height 168
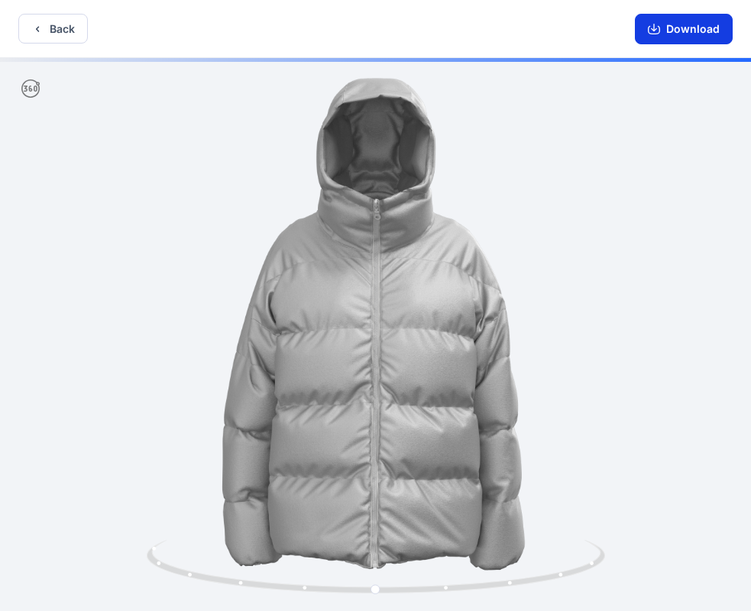
click at [680, 34] on button "Download" at bounding box center [684, 29] width 98 height 31
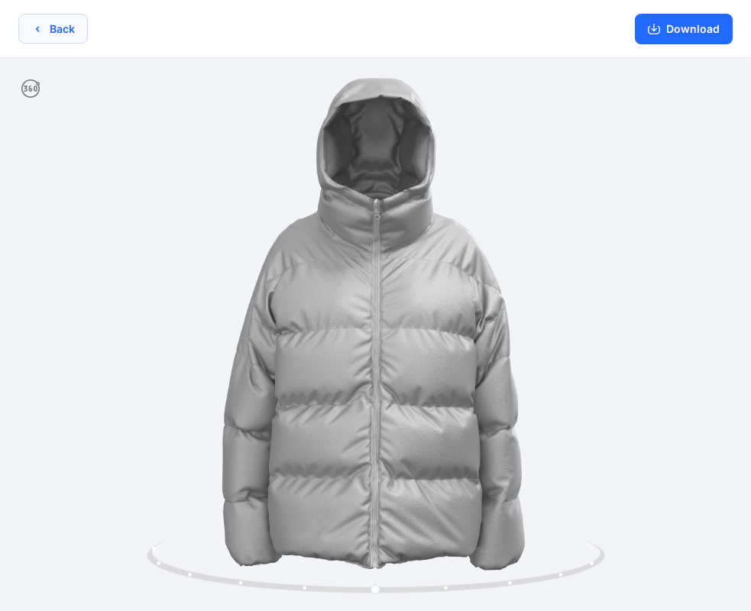
click at [54, 28] on button "Back" at bounding box center [53, 29] width 70 height 30
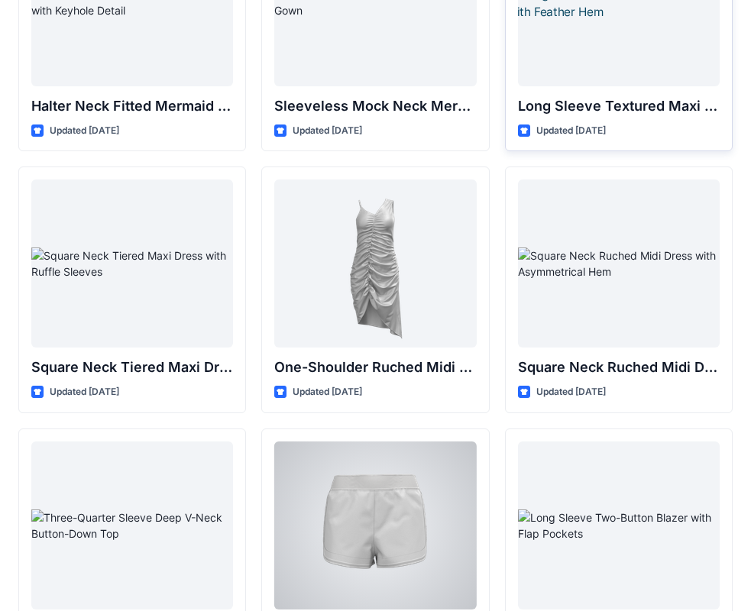
scroll to position [574, 0]
